Goal: Information Seeking & Learning: Learn about a topic

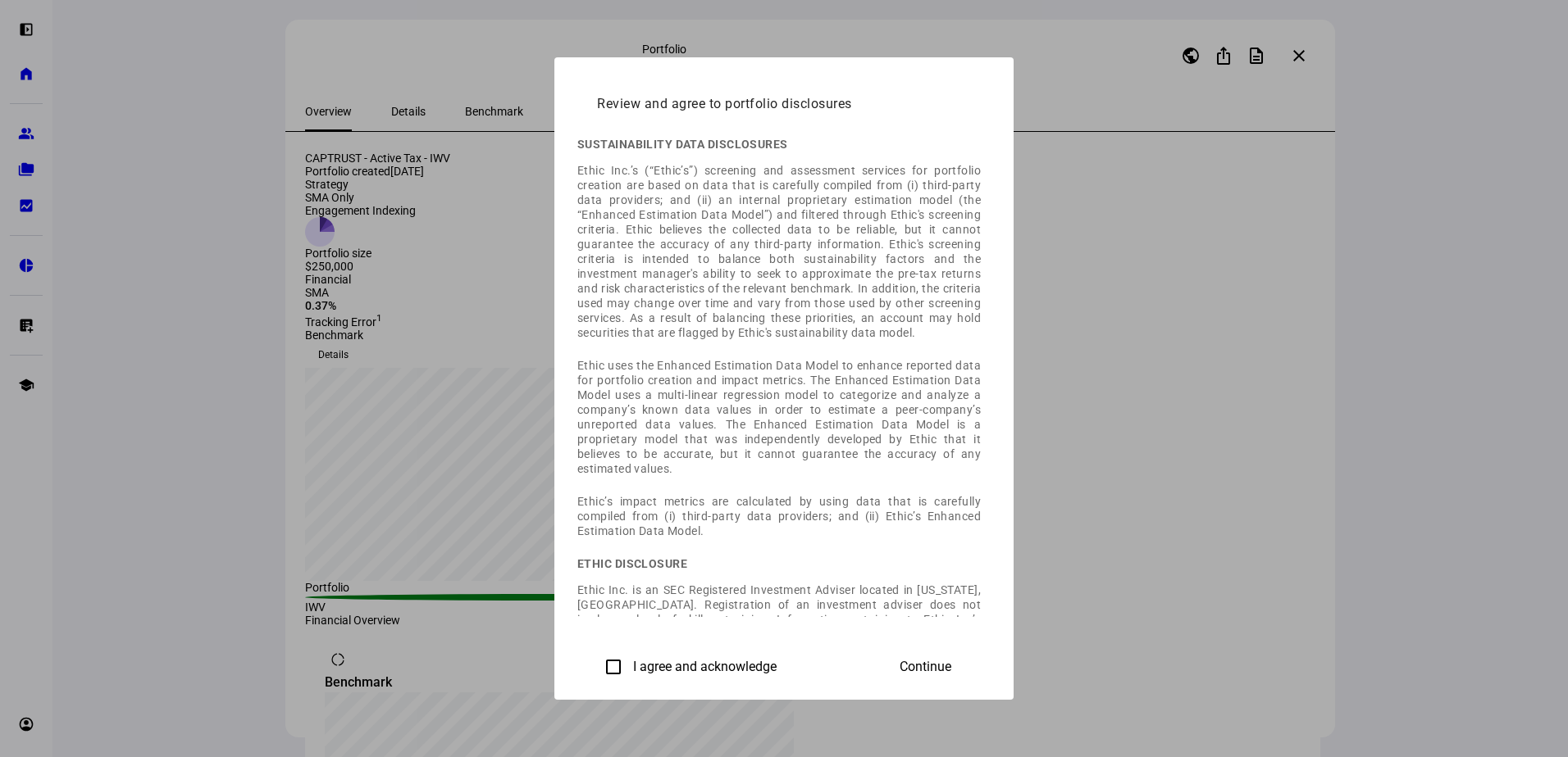
click at [630, 661] on label "I agree and acknowledge" at bounding box center [703, 667] width 147 height 15
click at [597, 661] on input "I agree and acknowledge" at bounding box center [614, 667] width 33 height 33
checkbox input "true"
click at [951, 660] on span "Continue" at bounding box center [925, 667] width 52 height 15
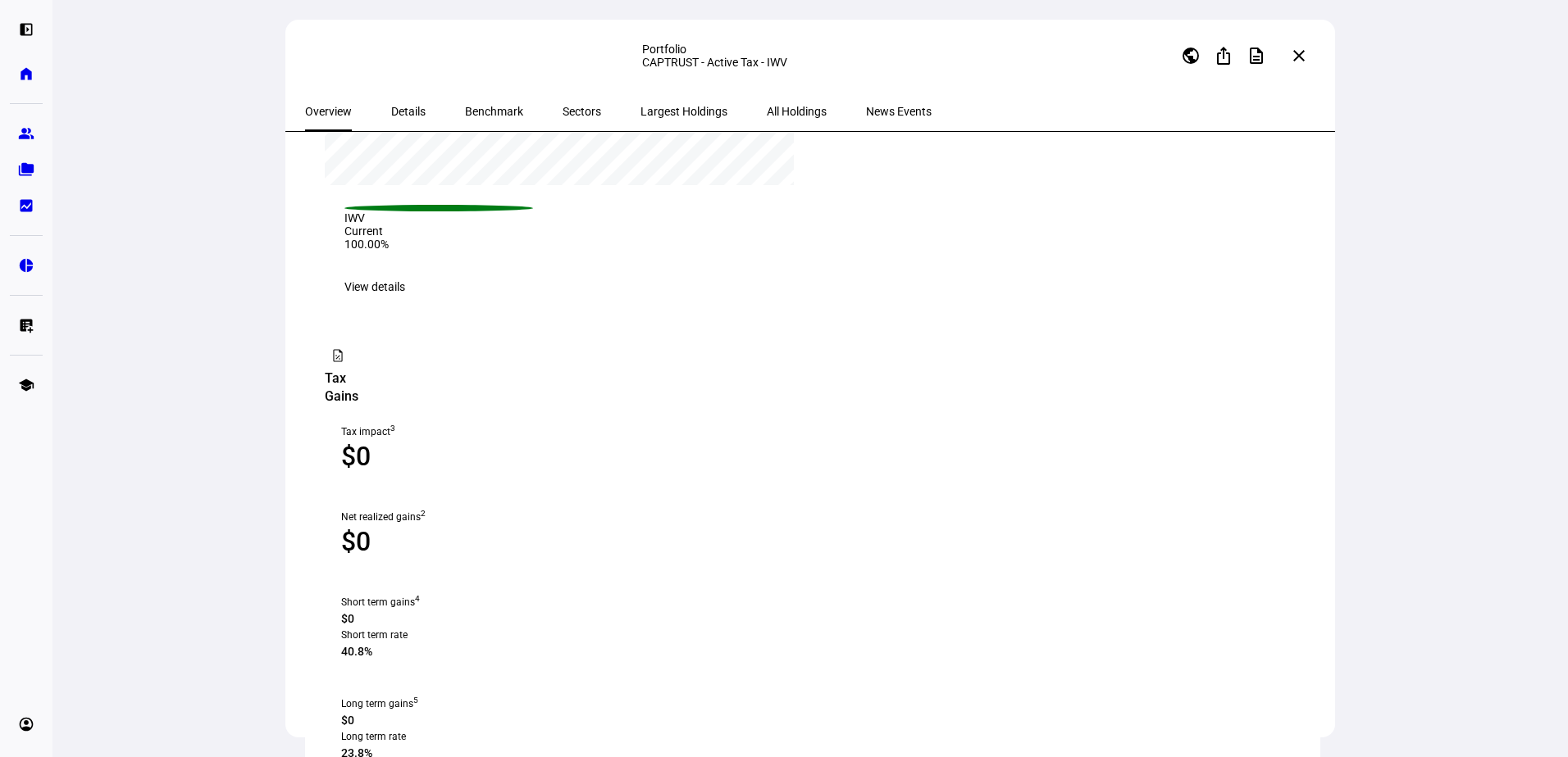
scroll to position [831, 0]
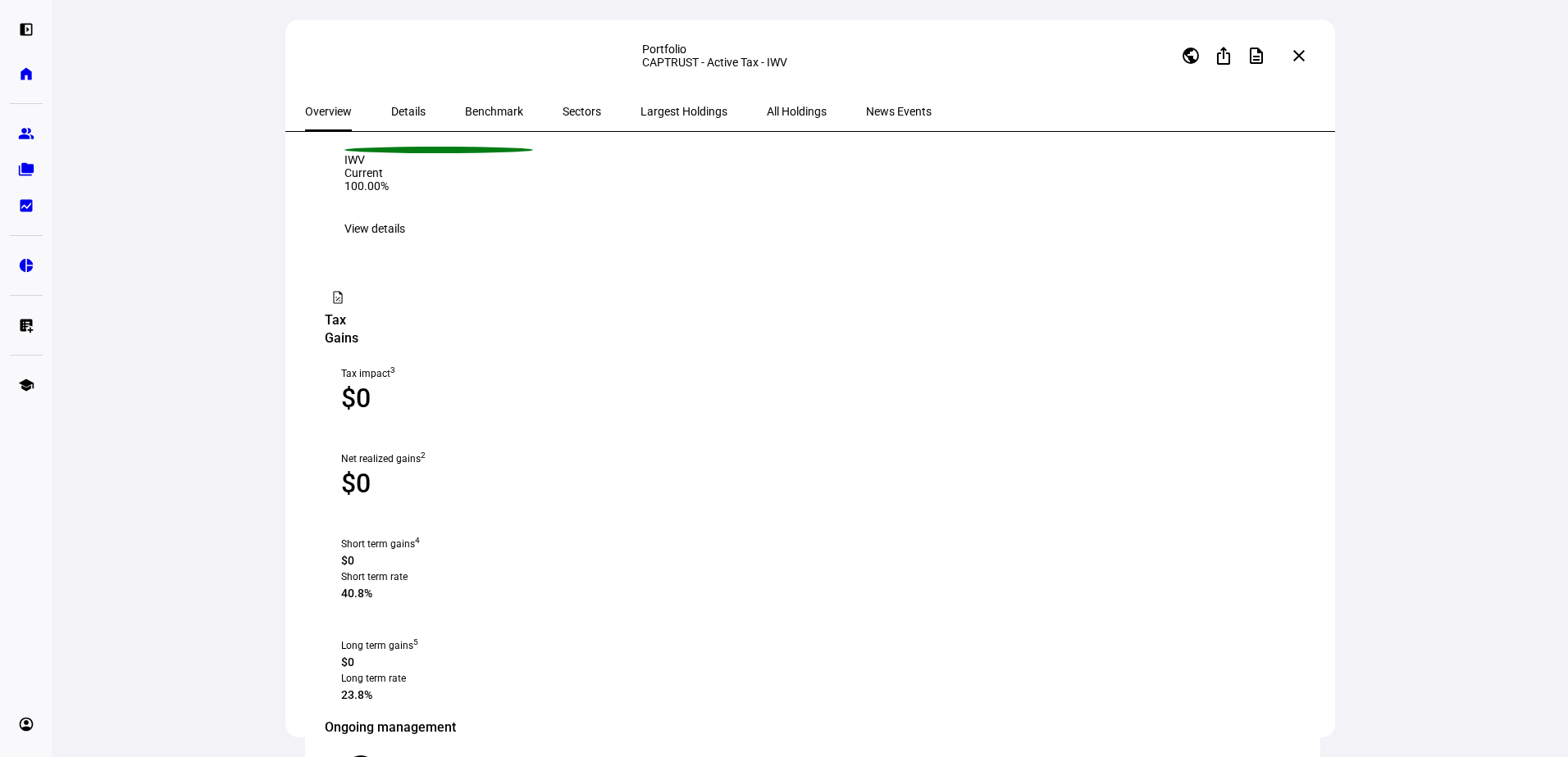
click at [396, 111] on span "Details" at bounding box center [408, 111] width 34 height 11
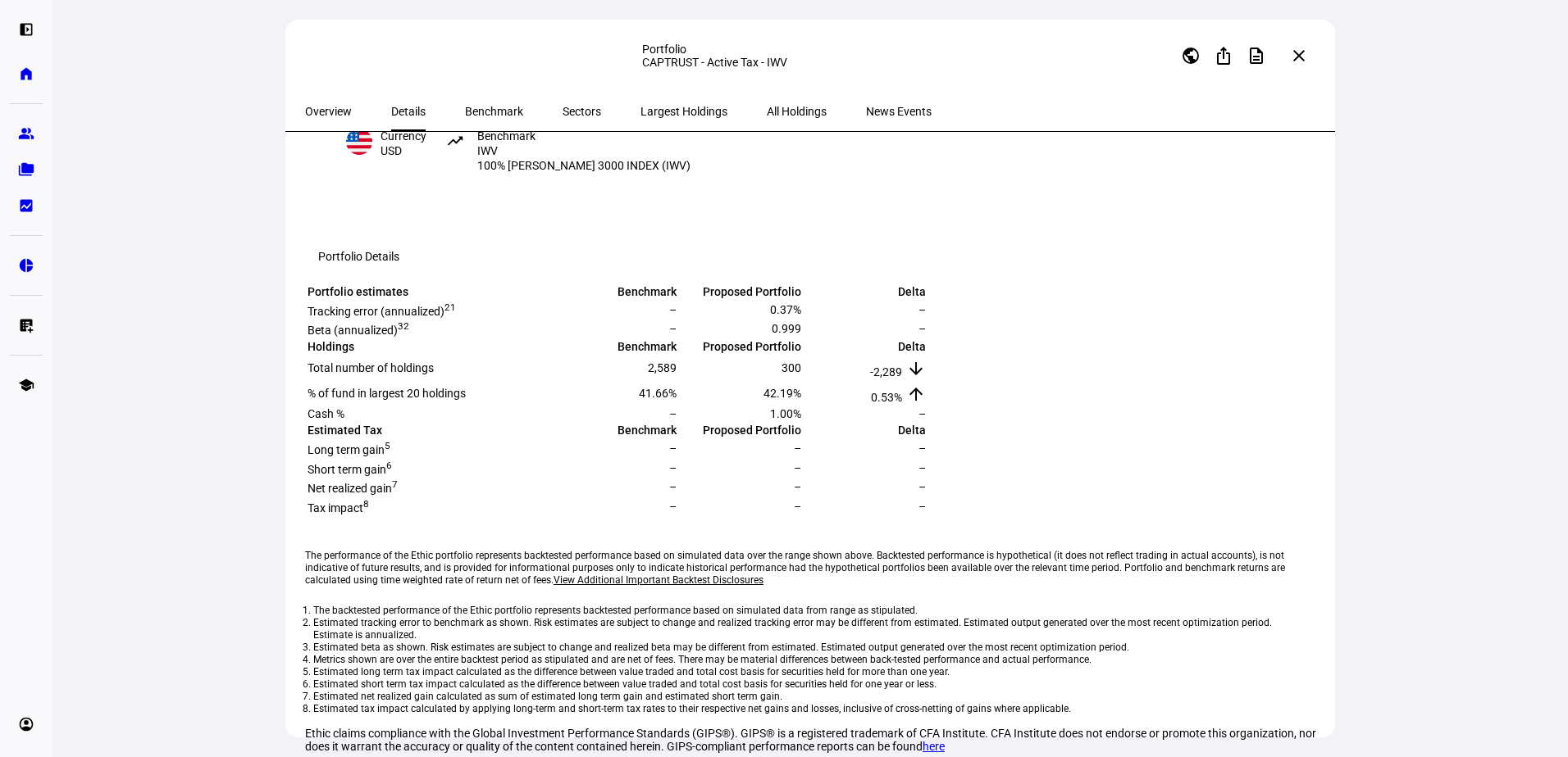
scroll to position [387, 0]
click at [767, 117] on span "All Holdings" at bounding box center [797, 111] width 60 height 11
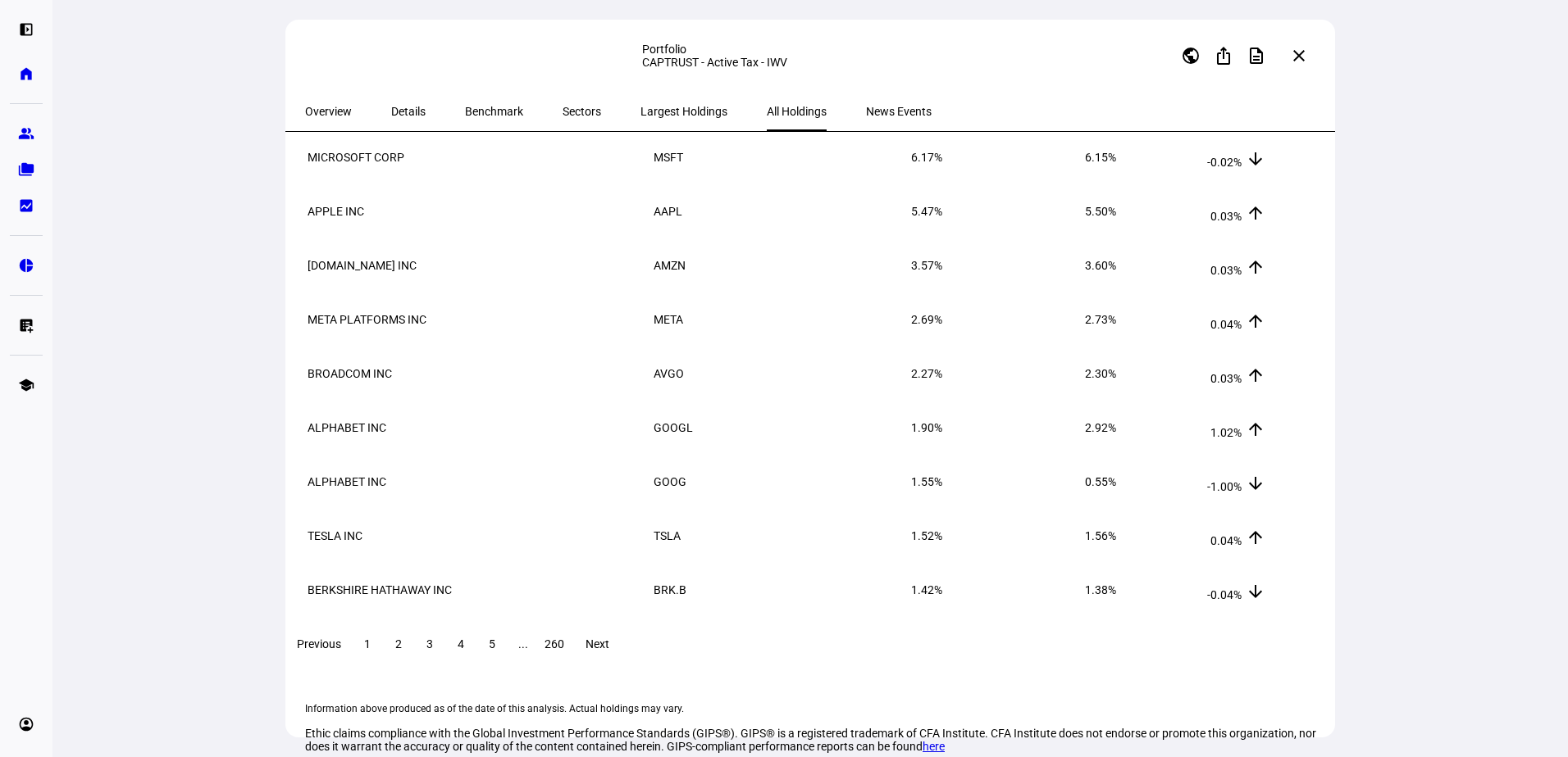
scroll to position [287, 0]
click at [642, 108] on span "Largest Holdings" at bounding box center [683, 111] width 87 height 11
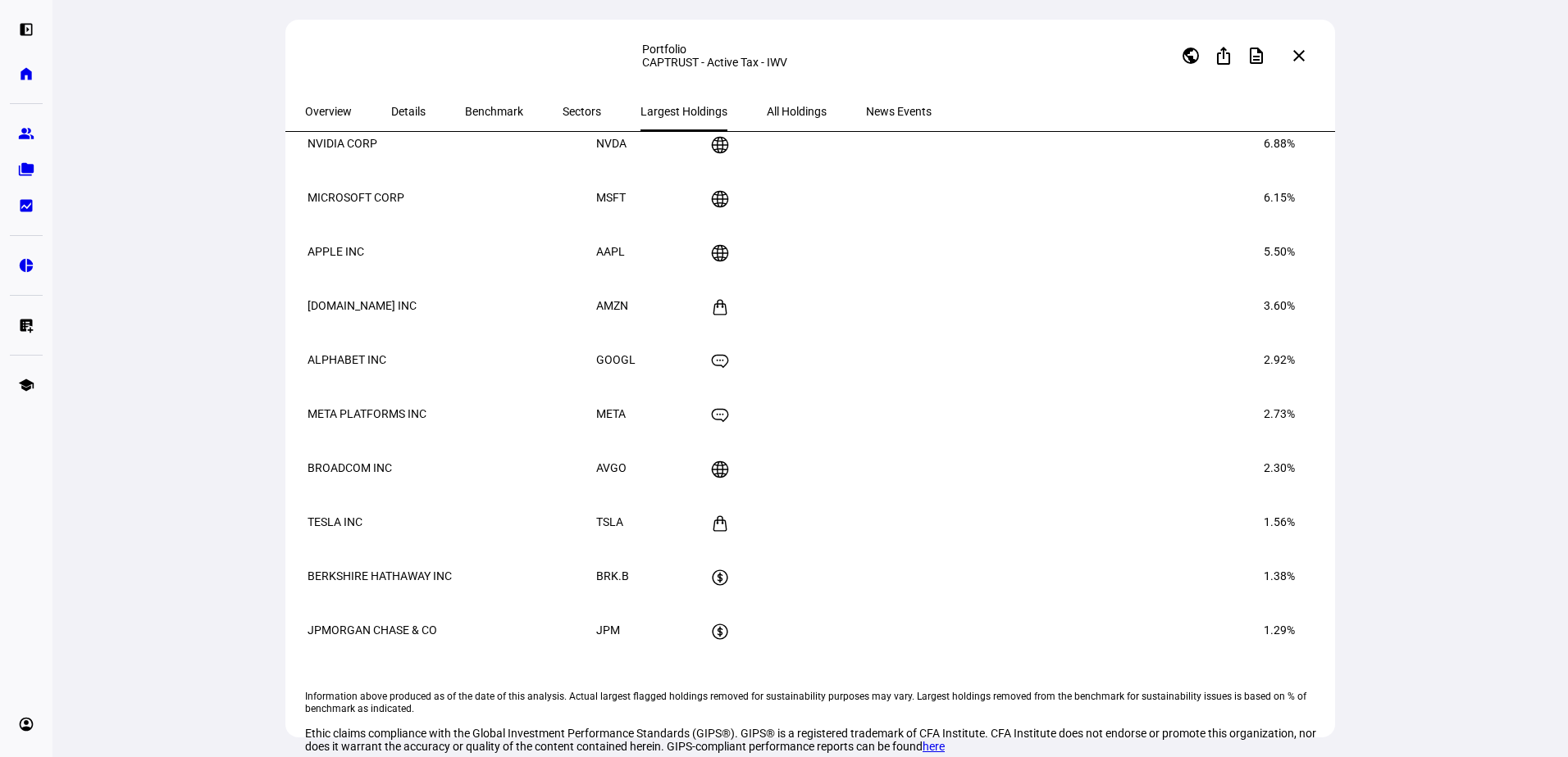
scroll to position [251, 0]
click at [563, 106] on span "Sectors" at bounding box center [582, 111] width 39 height 11
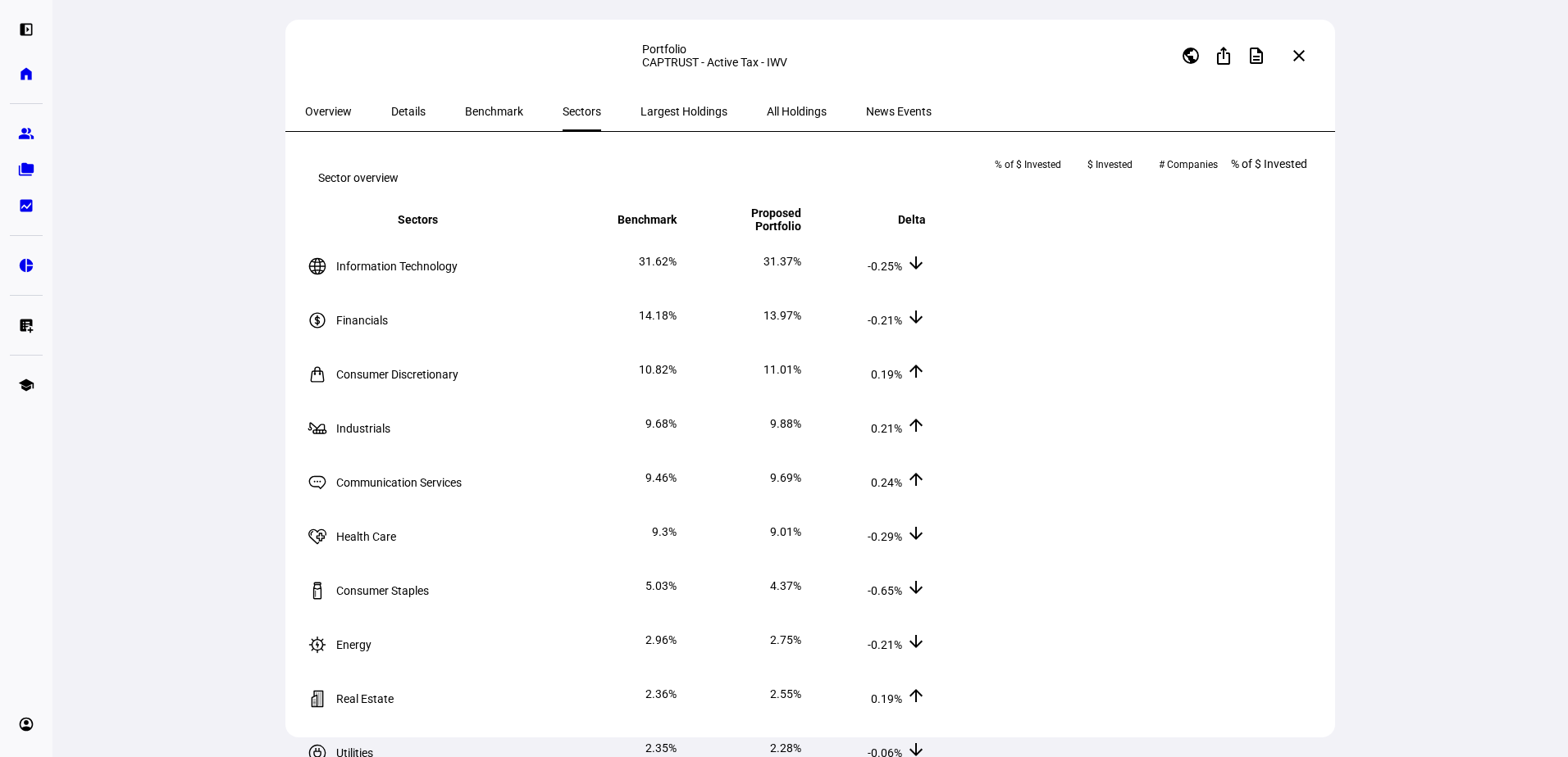
click at [475, 113] on span "Benchmark" at bounding box center [494, 111] width 59 height 11
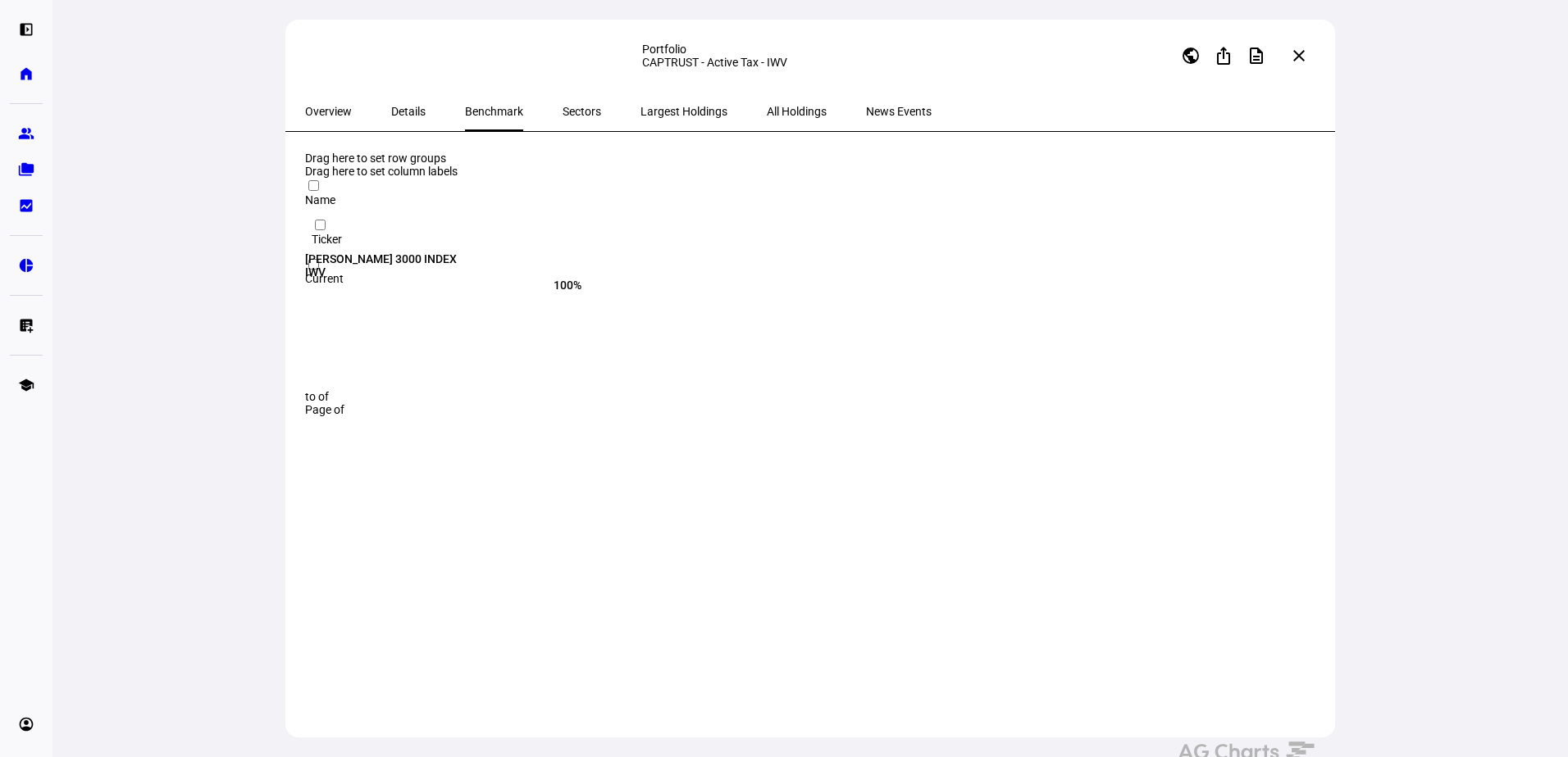
click at [391, 114] on span "Details" at bounding box center [408, 111] width 34 height 11
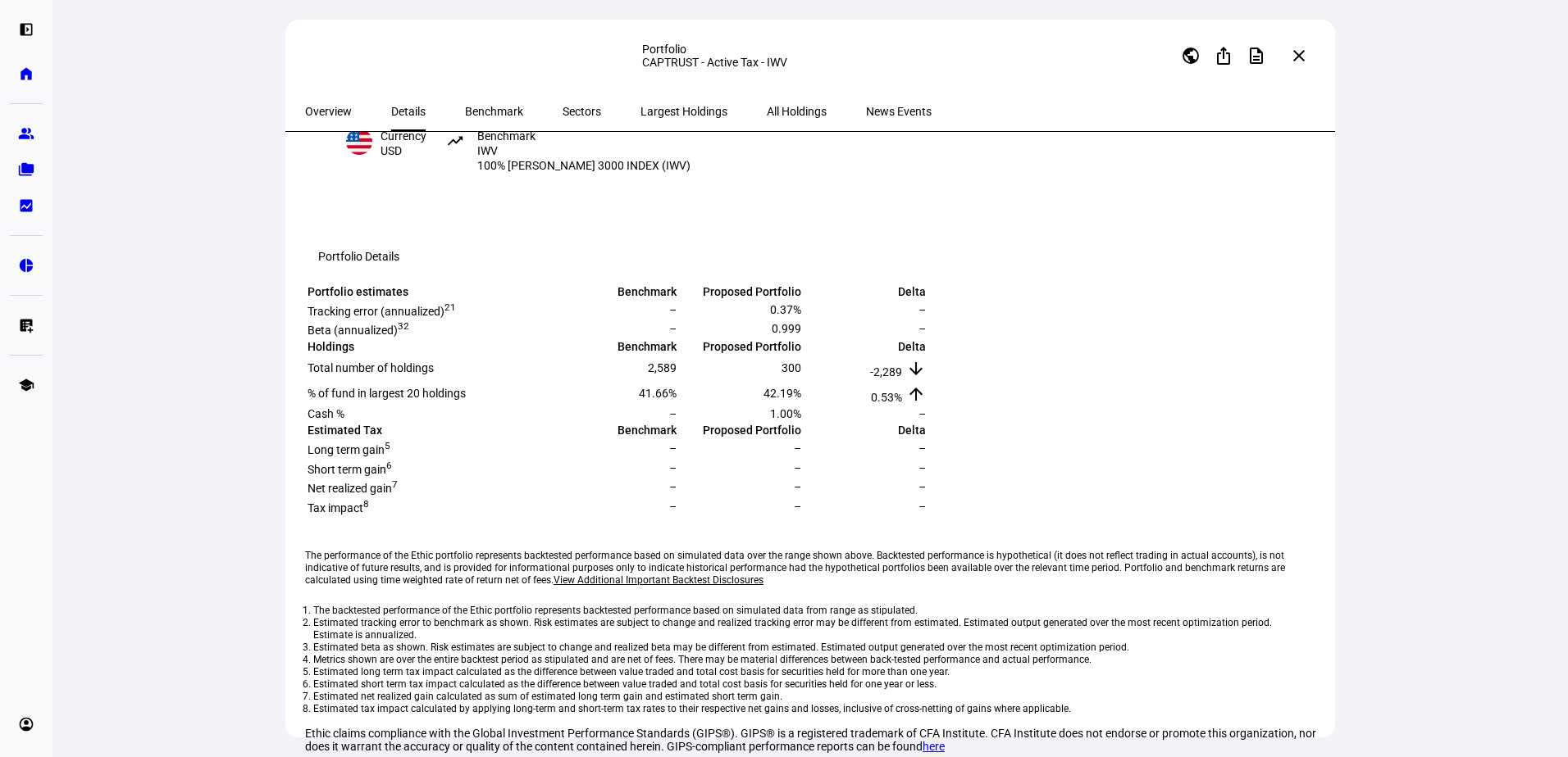
scroll to position [551, 0]
